Goal: Transaction & Acquisition: Book appointment/travel/reservation

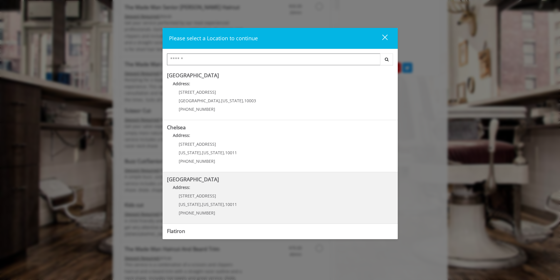
scroll to position [91, 0]
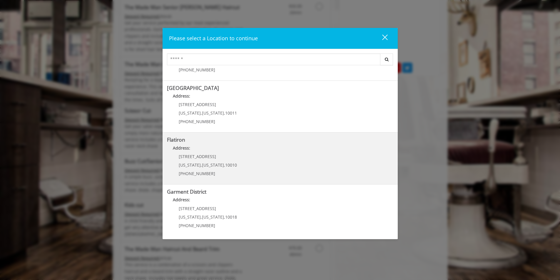
click at [219, 169] on div "[STREET_ADDRESS][US_STATE][US_STATE] (917) 475-1765" at bounding box center [203, 167] width 73 height 26
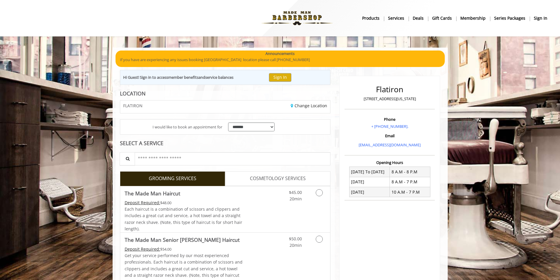
scroll to position [147, 0]
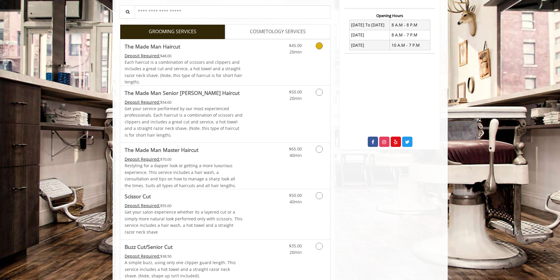
click at [296, 44] on span "$45.00" at bounding box center [295, 46] width 13 height 6
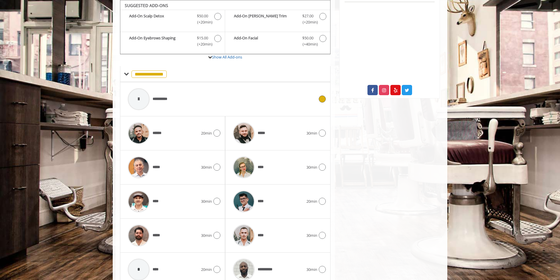
scroll to position [226, 0]
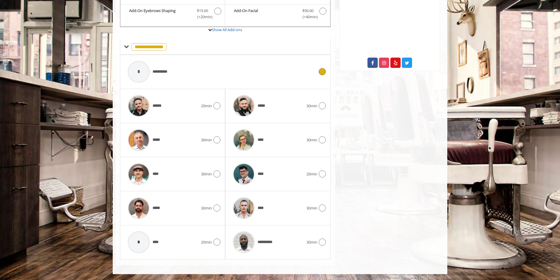
click at [165, 75] on span "**********" at bounding box center [163, 72] width 20 height 6
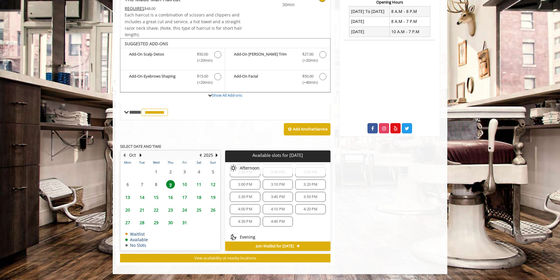
scroll to position [38, 0]
click at [304, 207] on span "4:20 PM" at bounding box center [311, 206] width 14 height 5
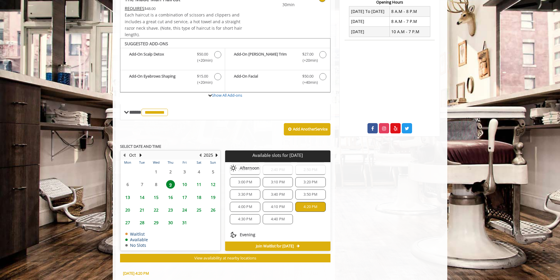
scroll to position [0, 0]
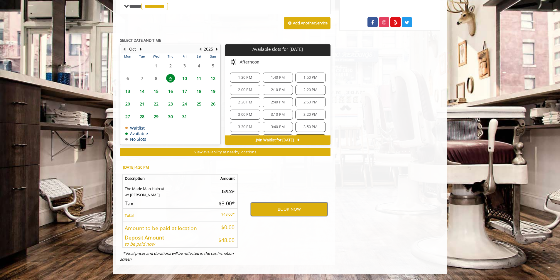
click at [302, 207] on button "BOOK NOW" at bounding box center [289, 209] width 77 height 14
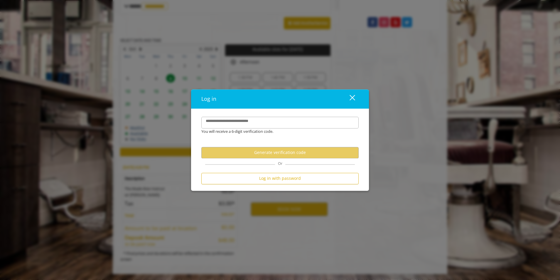
click at [354, 97] on div "close" at bounding box center [349, 99] width 12 height 9
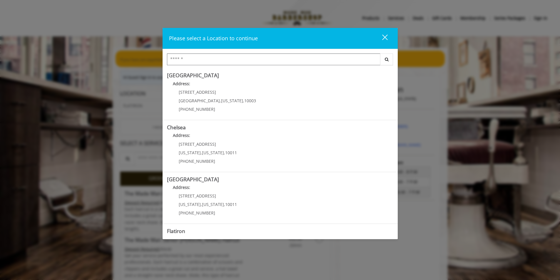
scroll to position [91, 0]
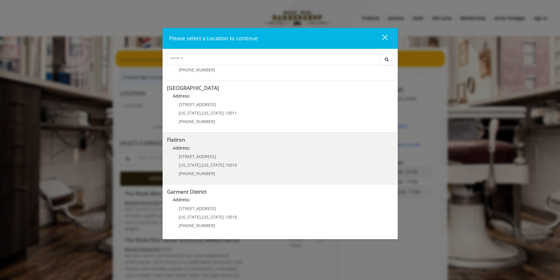
click at [290, 159] on "Flatiron Address: 10 E 23rd St New York , New York , 10010 (917) 475-1765" at bounding box center [280, 158] width 226 height 43
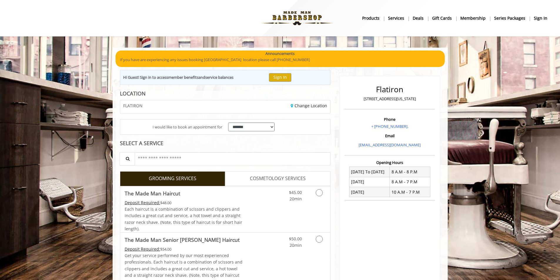
scroll to position [147, 0]
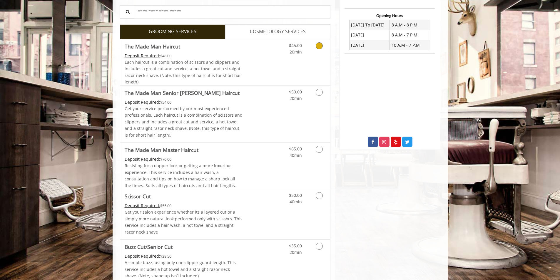
click at [270, 62] on link "Discounted Price" at bounding box center [259, 62] width 35 height 46
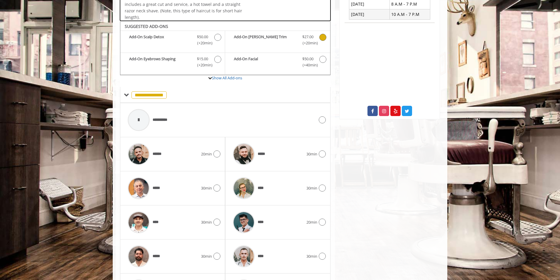
scroll to position [199, 0]
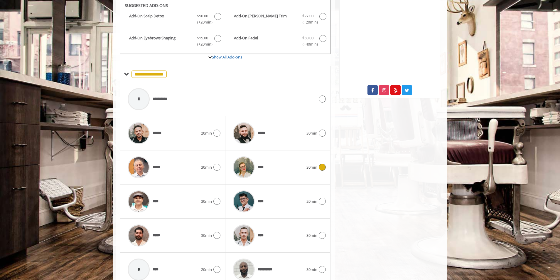
click at [280, 159] on div "****" at bounding box center [268, 167] width 76 height 28
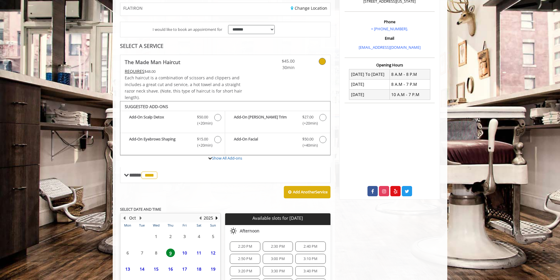
scroll to position [160, 0]
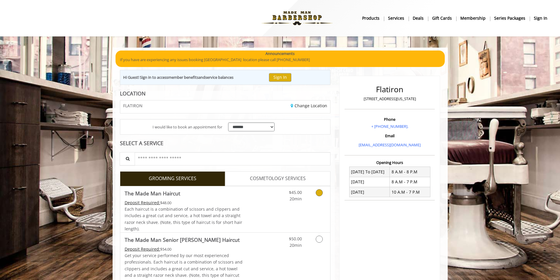
click at [206, 202] on div "Deposit Required: $48.00" at bounding box center [184, 202] width 118 height 6
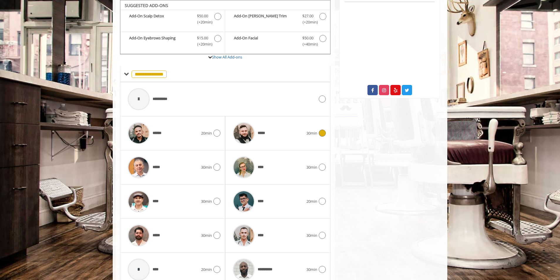
click at [263, 145] on span "*****" at bounding box center [249, 133] width 39 height 28
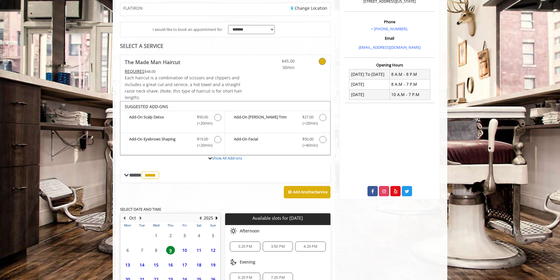
scroll to position [152, 0]
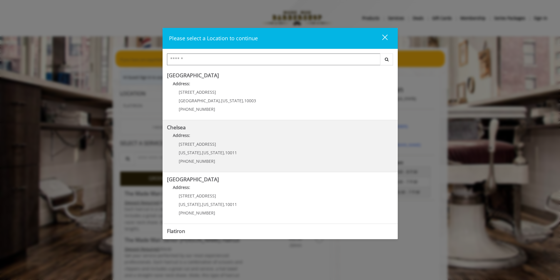
scroll to position [91, 0]
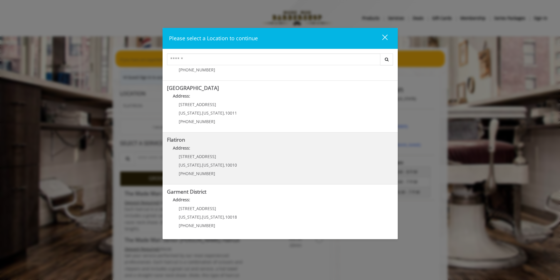
click at [224, 152] on "Address:" at bounding box center [280, 149] width 226 height 9
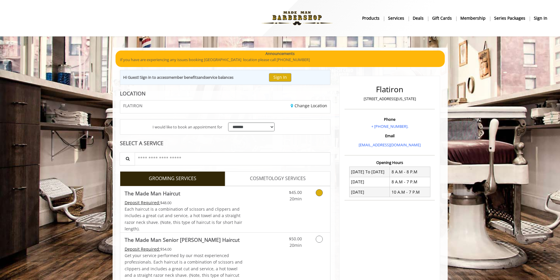
click at [321, 194] on icon "Grooming services" at bounding box center [318, 192] width 7 height 7
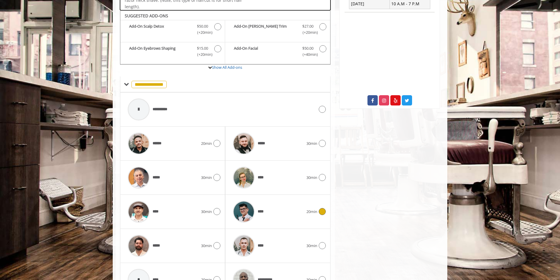
scroll to position [199, 0]
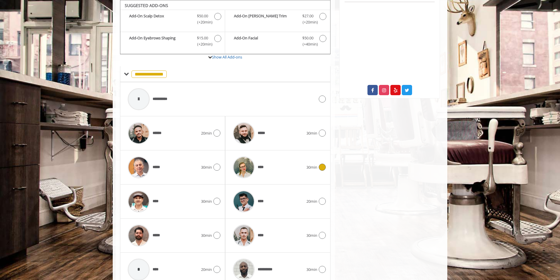
click at [323, 167] on icon at bounding box center [322, 167] width 7 height 7
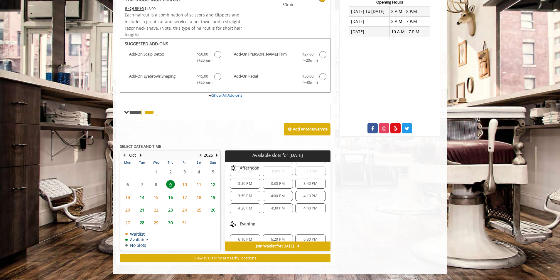
scroll to position [27, 0]
click at [252, 206] on span "4:20 PM" at bounding box center [245, 206] width 25 height 5
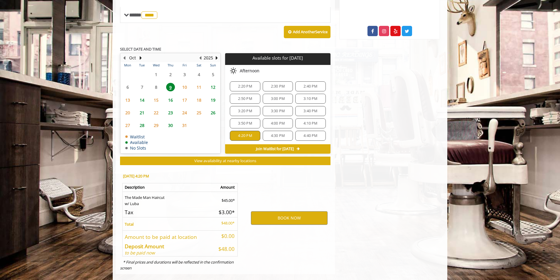
scroll to position [266, 0]
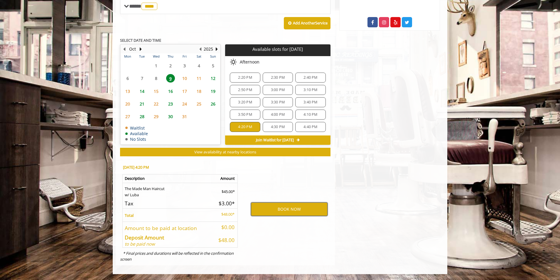
click at [255, 209] on button "BOOK NOW" at bounding box center [289, 209] width 77 height 14
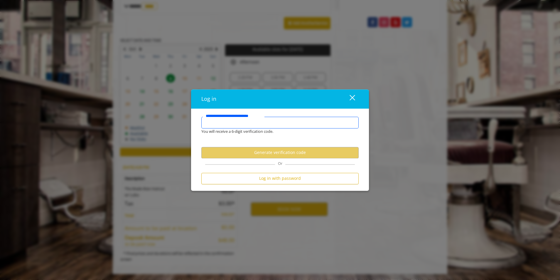
click at [247, 124] on input "**********" at bounding box center [279, 123] width 157 height 12
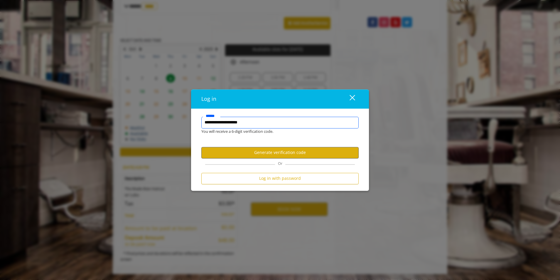
type input "**********"
click at [266, 151] on button "Generate verification code" at bounding box center [279, 152] width 157 height 11
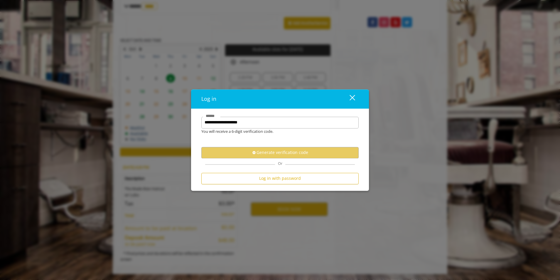
scroll to position [0, 0]
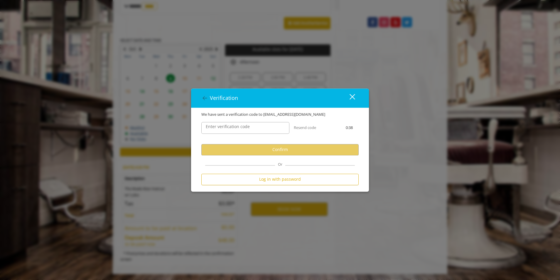
click at [247, 127] on label "Enter verification code" at bounding box center [228, 126] width 50 height 6
click at [247, 127] on input "Enter verification code" at bounding box center [245, 128] width 88 height 12
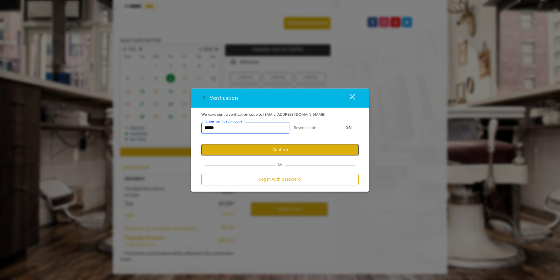
type input "******"
click at [263, 154] on button "Confirm" at bounding box center [279, 149] width 157 height 11
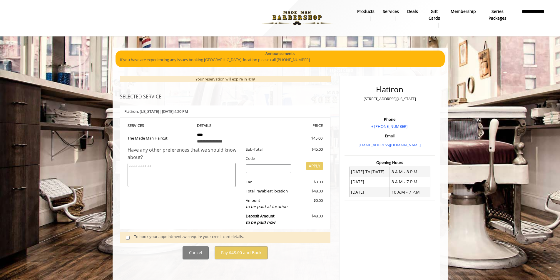
scroll to position [31, 0]
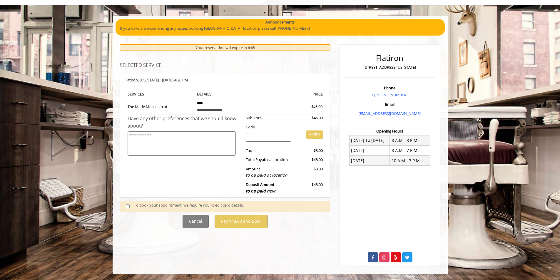
click at [233, 205] on div "To book your appointment, we require your credit card details." at bounding box center [229, 206] width 190 height 8
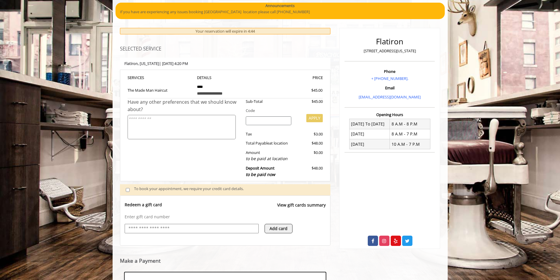
scroll to position [138, 0]
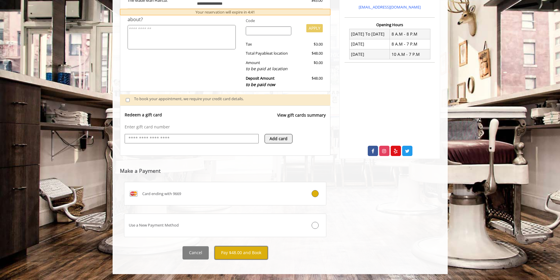
click at [258, 248] on button "Pay $48.00 and Book" at bounding box center [240, 252] width 53 height 13
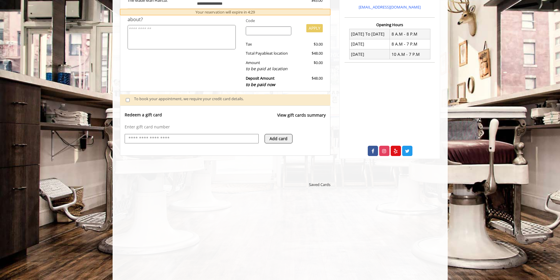
scroll to position [263, 0]
